Goal: Task Accomplishment & Management: Manage account settings

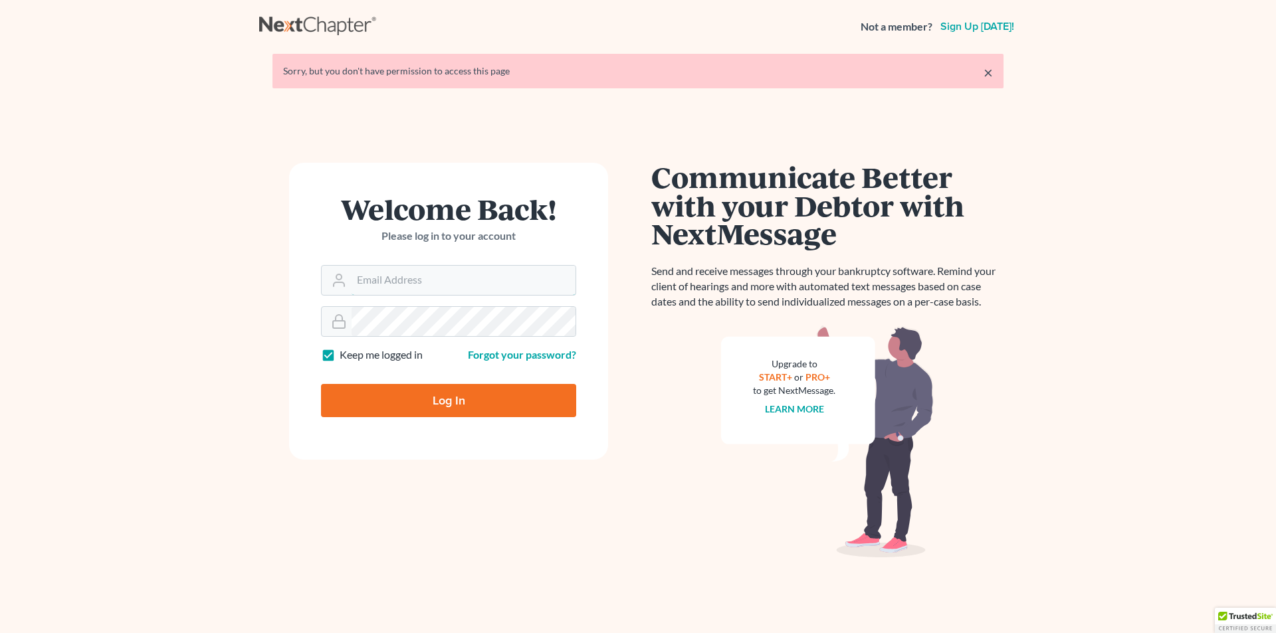
type input "[EMAIL_ADDRESS][DOMAIN_NAME]"
click at [508, 403] on input "Log In" at bounding box center [448, 400] width 255 height 33
type input "Thinking..."
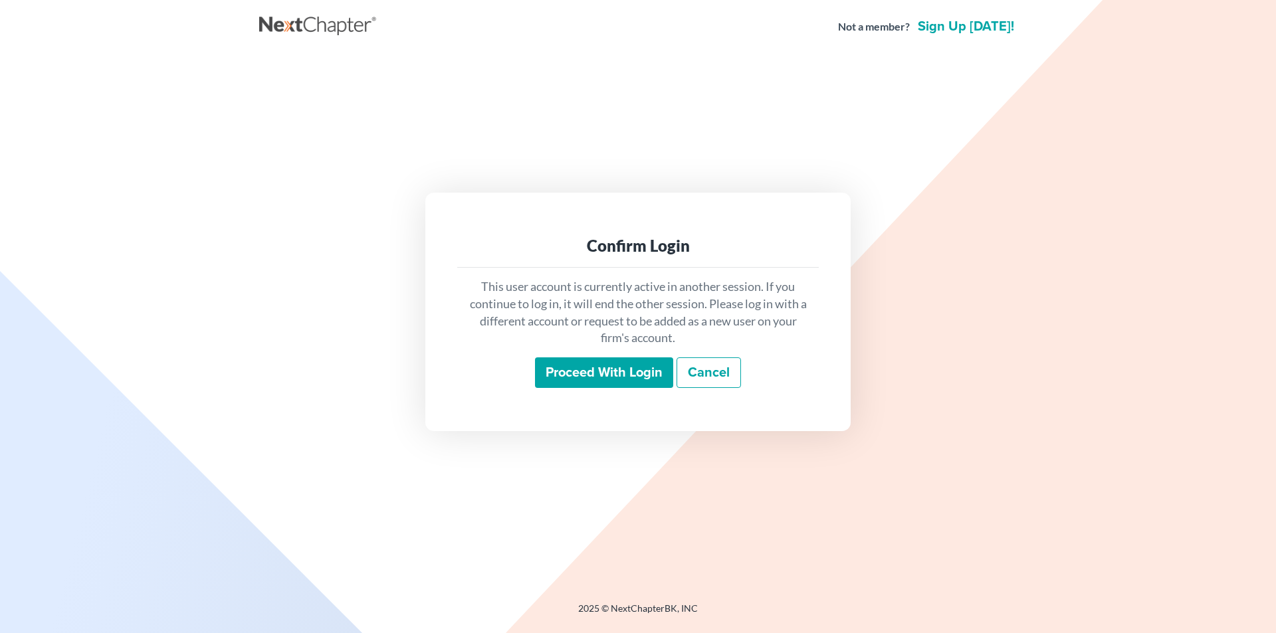
click at [583, 366] on input "Proceed with login" at bounding box center [604, 373] width 138 height 31
